Goal: Task Accomplishment & Management: Manage account settings

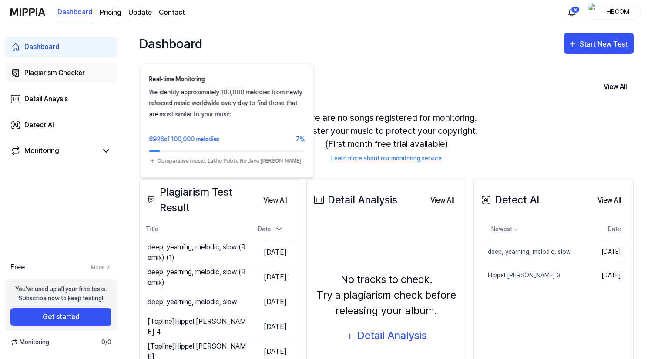
scroll to position [31, 0]
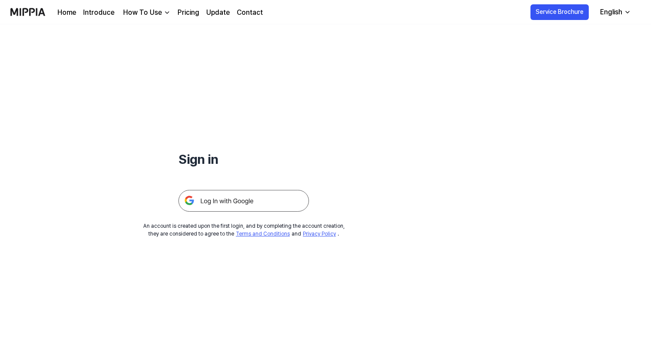
click at [287, 198] on img at bounding box center [243, 201] width 130 height 22
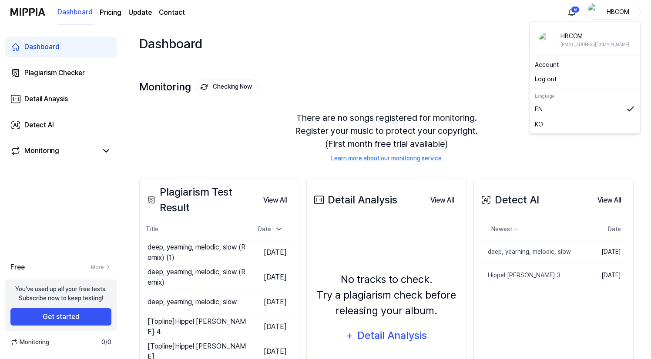
click at [625, 13] on div "HBCOM" at bounding box center [618, 12] width 34 height 10
click at [565, 79] on button "Log out" at bounding box center [585, 79] width 100 height 9
